Goal: Task Accomplishment & Management: Use online tool/utility

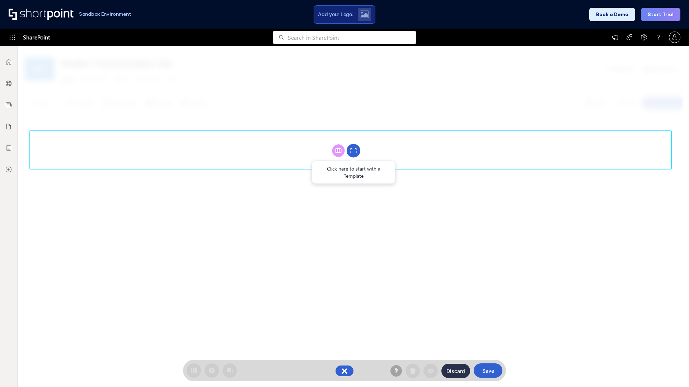
click at [353, 151] on circle at bounding box center [354, 151] width 14 height 14
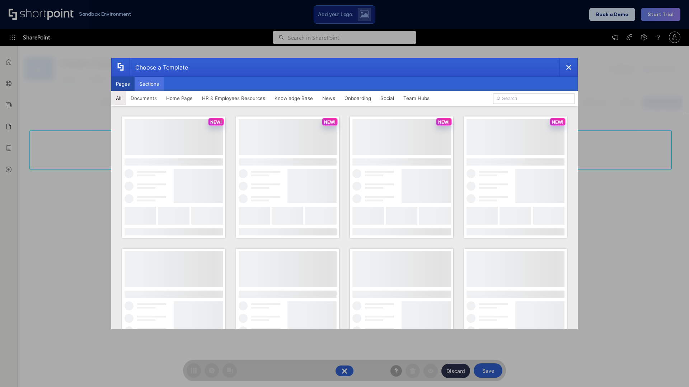
click at [149, 84] on button "Sections" at bounding box center [149, 84] width 29 height 14
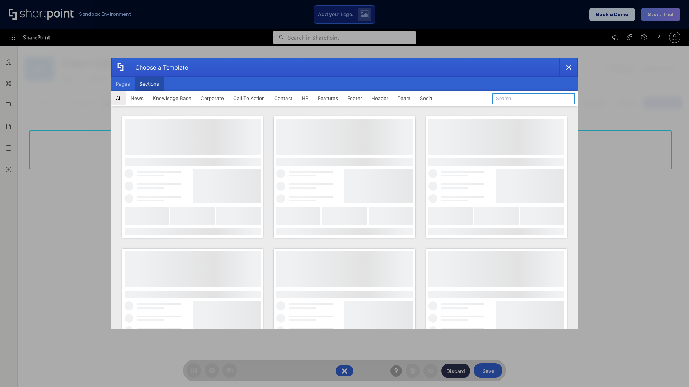
type input "Header 1"
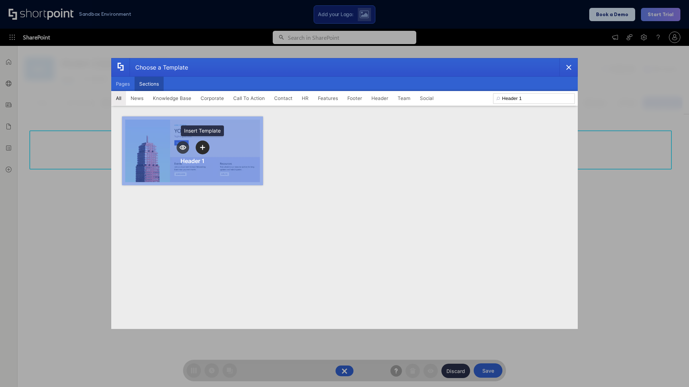
click at [202, 147] on icon "template selector" at bounding box center [202, 147] width 5 height 5
